Goal: Navigation & Orientation: Find specific page/section

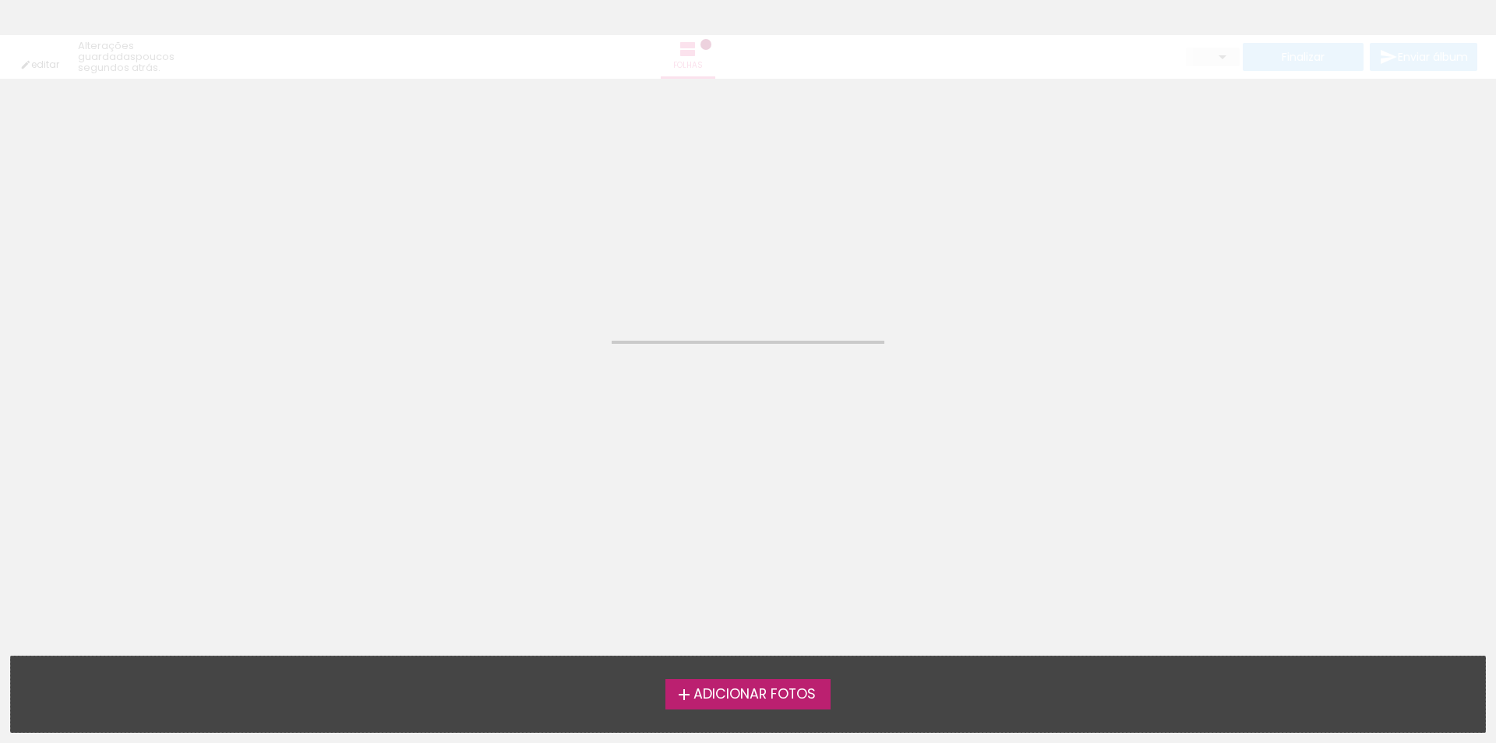
type input "Todas as fotos"
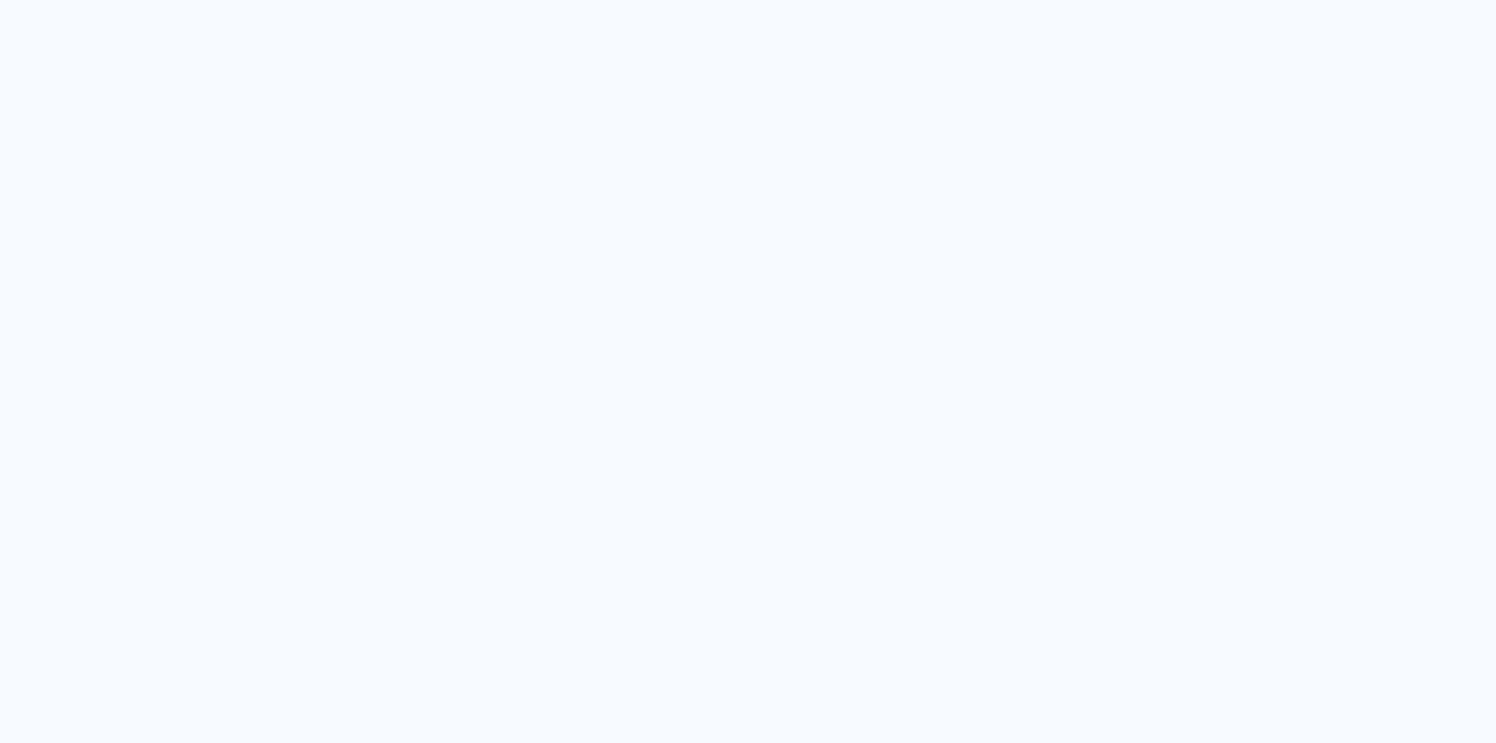
type input "Todas as fotos"
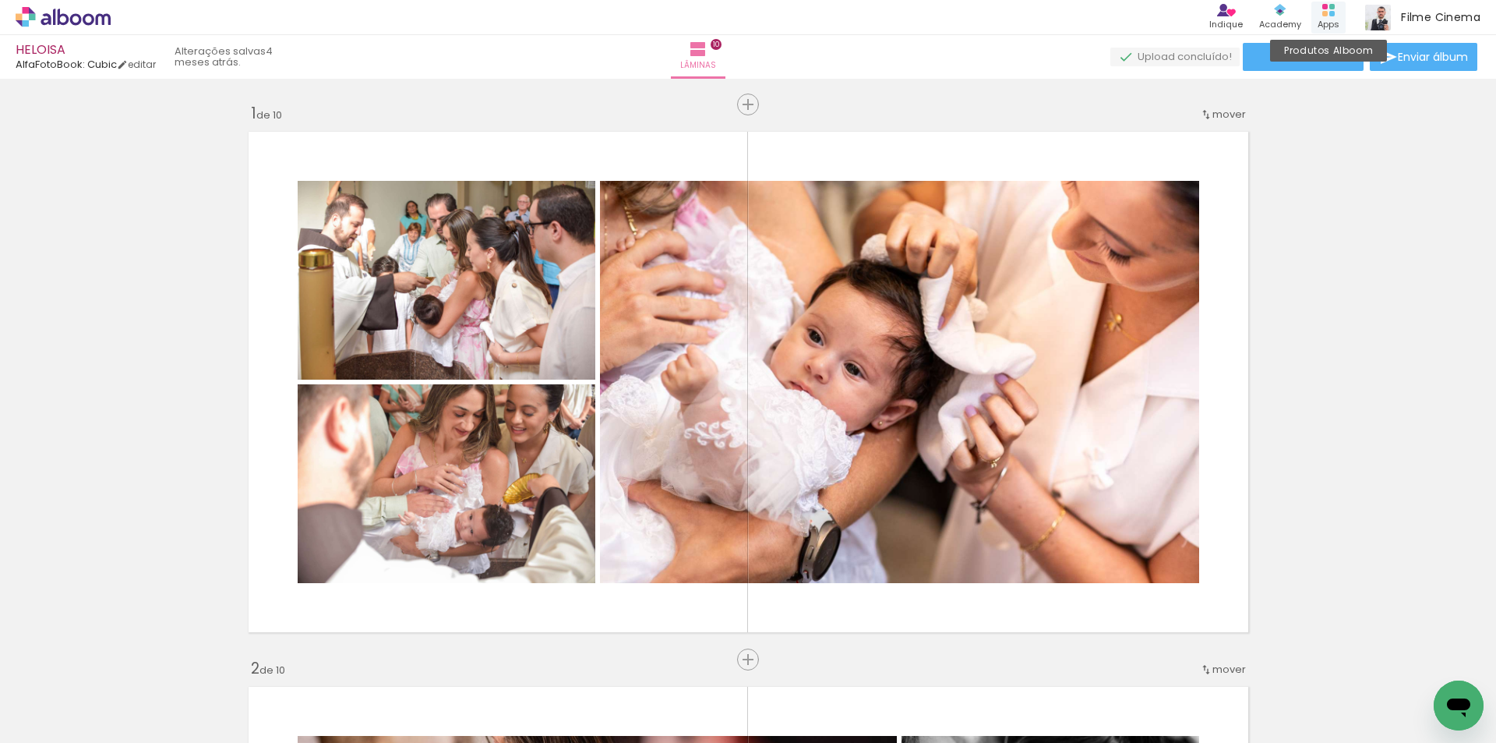
click at [1334, 14] on rect at bounding box center [1331, 13] width 5 height 5
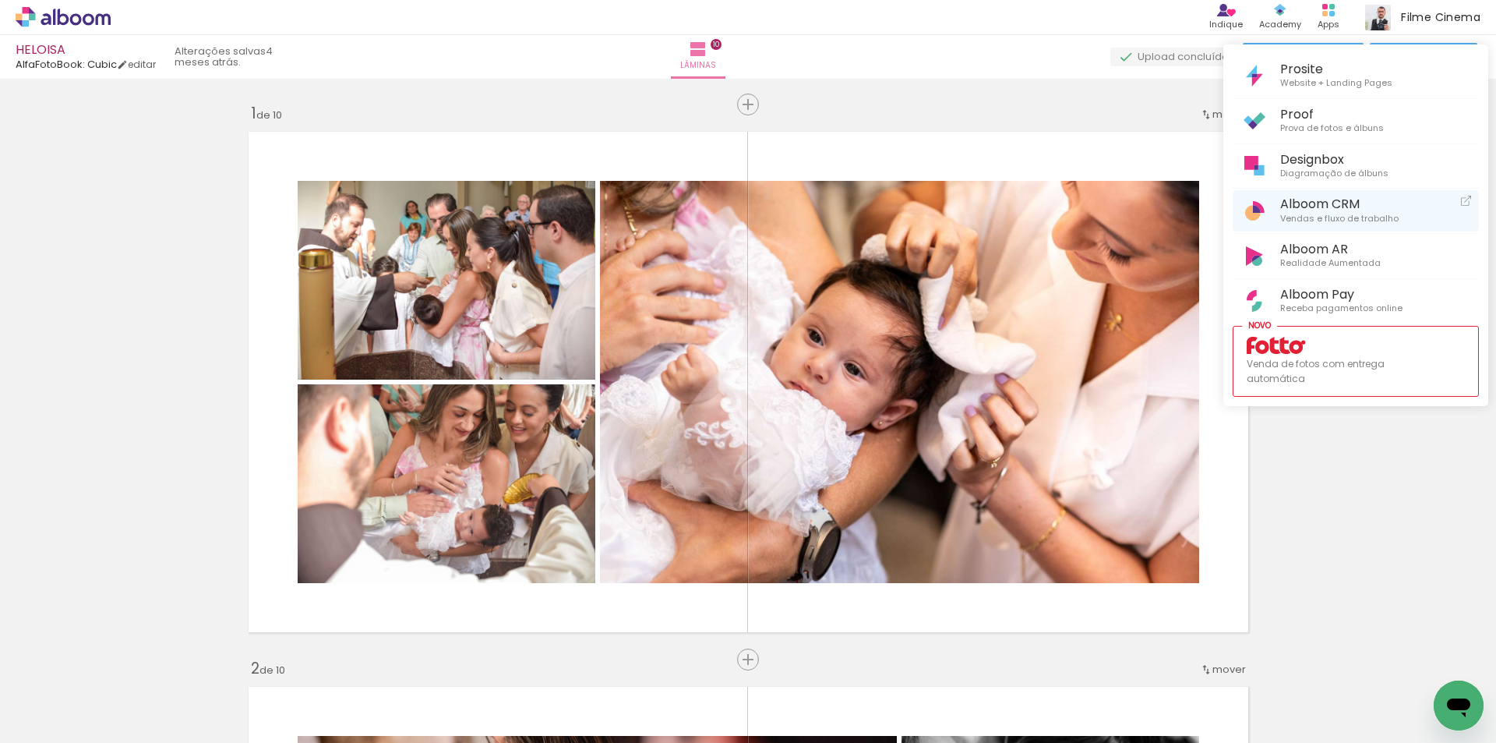
click at [1299, 210] on span "Alboom CRM" at bounding box center [1339, 203] width 118 height 15
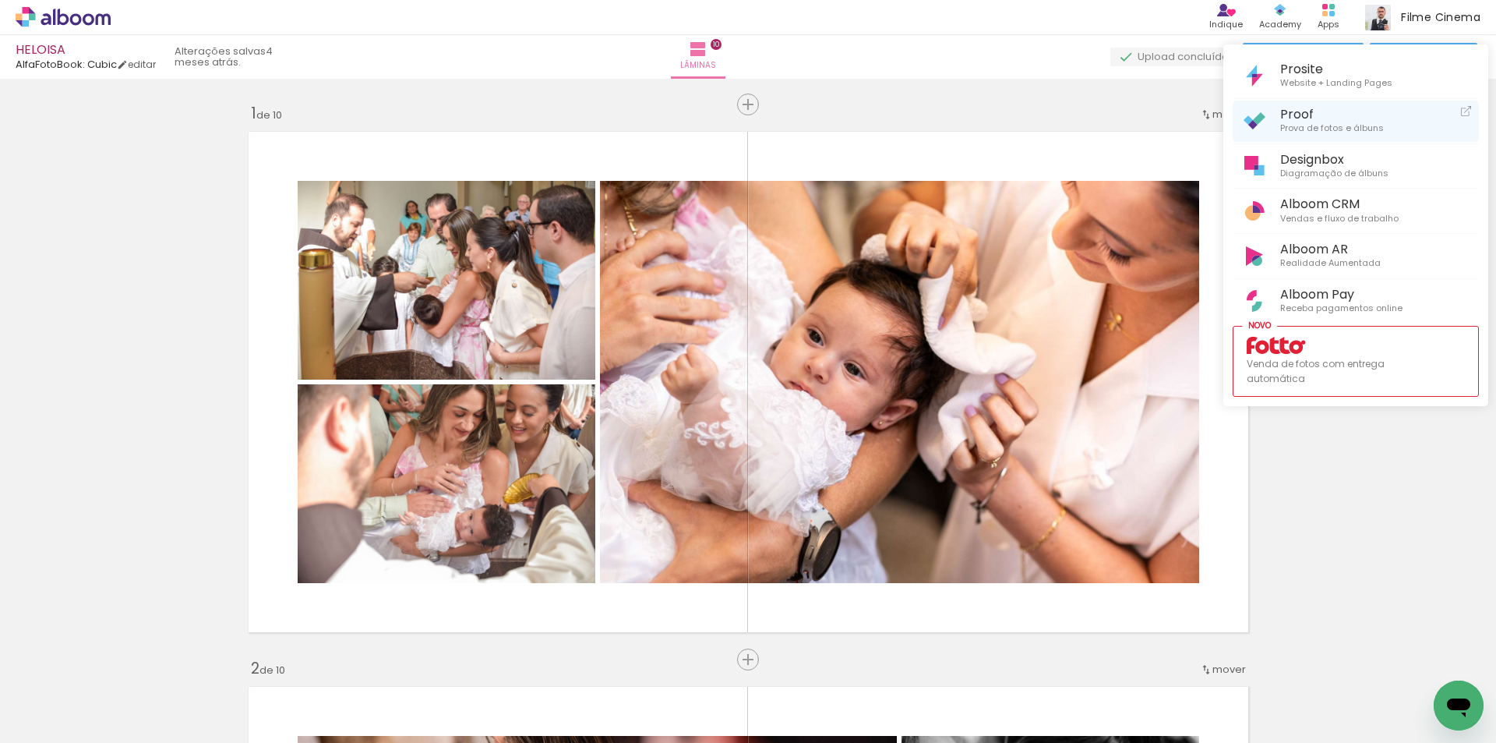
click at [1367, 115] on span "Proof" at bounding box center [1332, 114] width 104 height 15
